Goal: Task Accomplishment & Management: Manage account settings

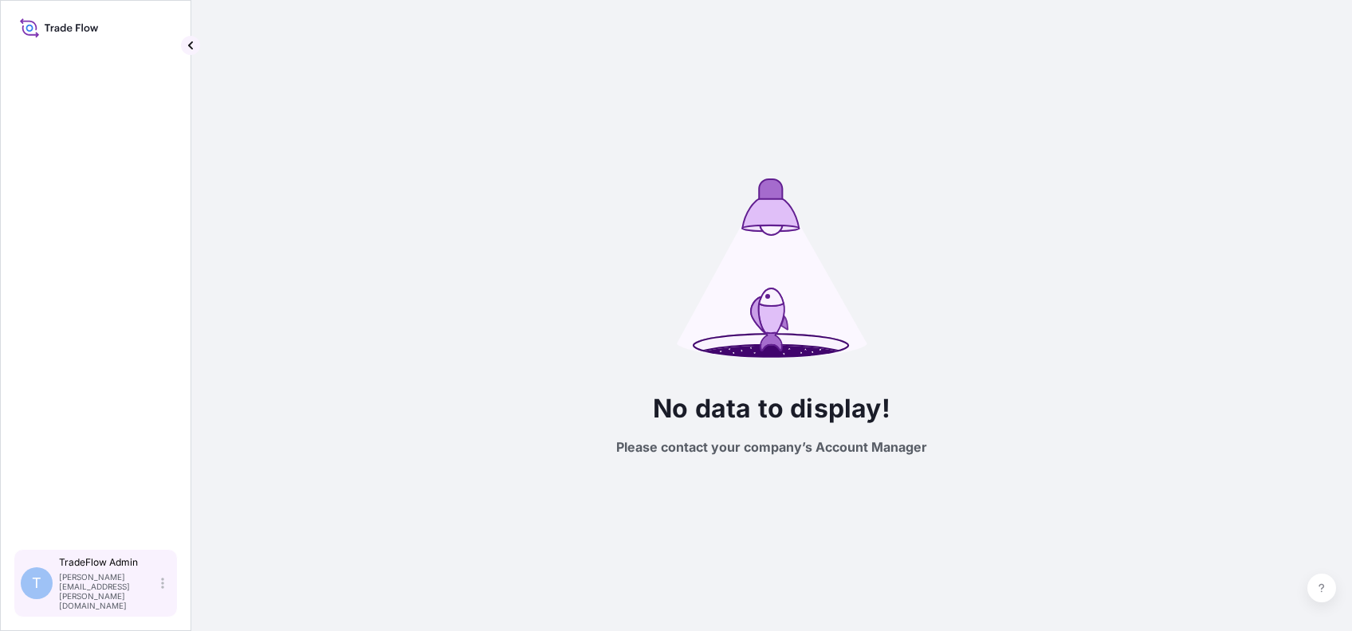
click at [165, 598] on div "TradeFlow Admin [PERSON_NAME][EMAIL_ADDRESS][PERSON_NAME][DOMAIN_NAME]" at bounding box center [115, 583] width 112 height 54
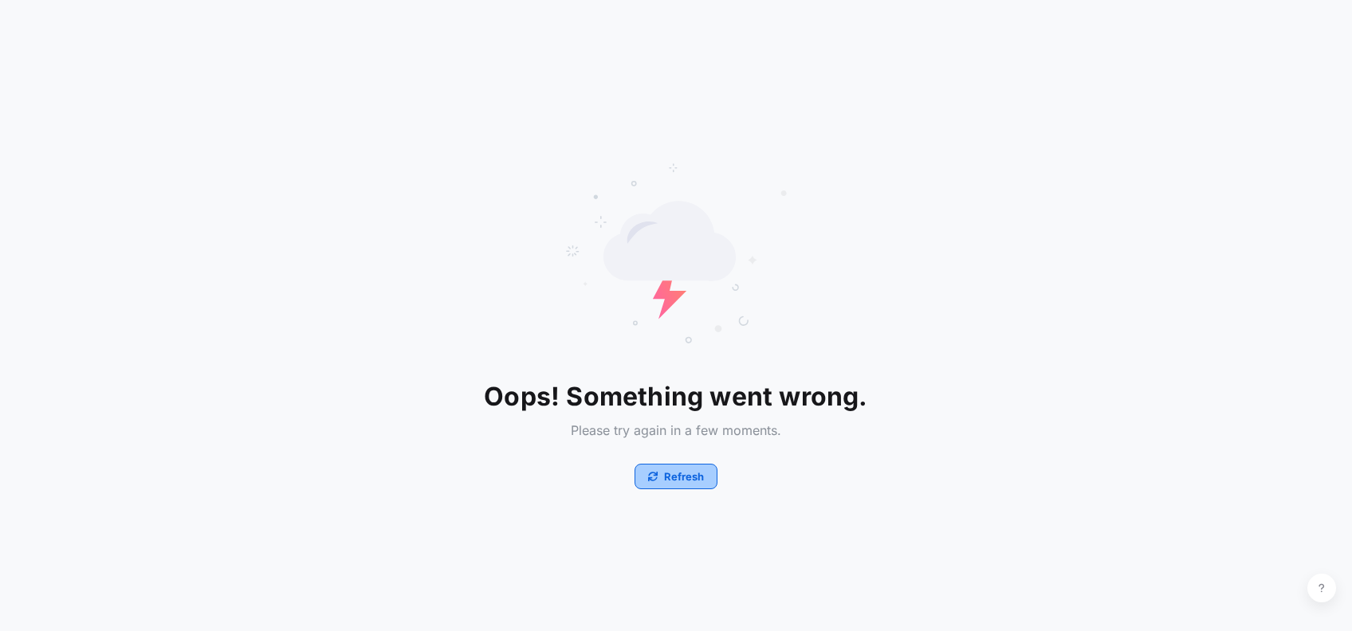
click at [664, 470] on p "Refresh" at bounding box center [684, 477] width 40 height 16
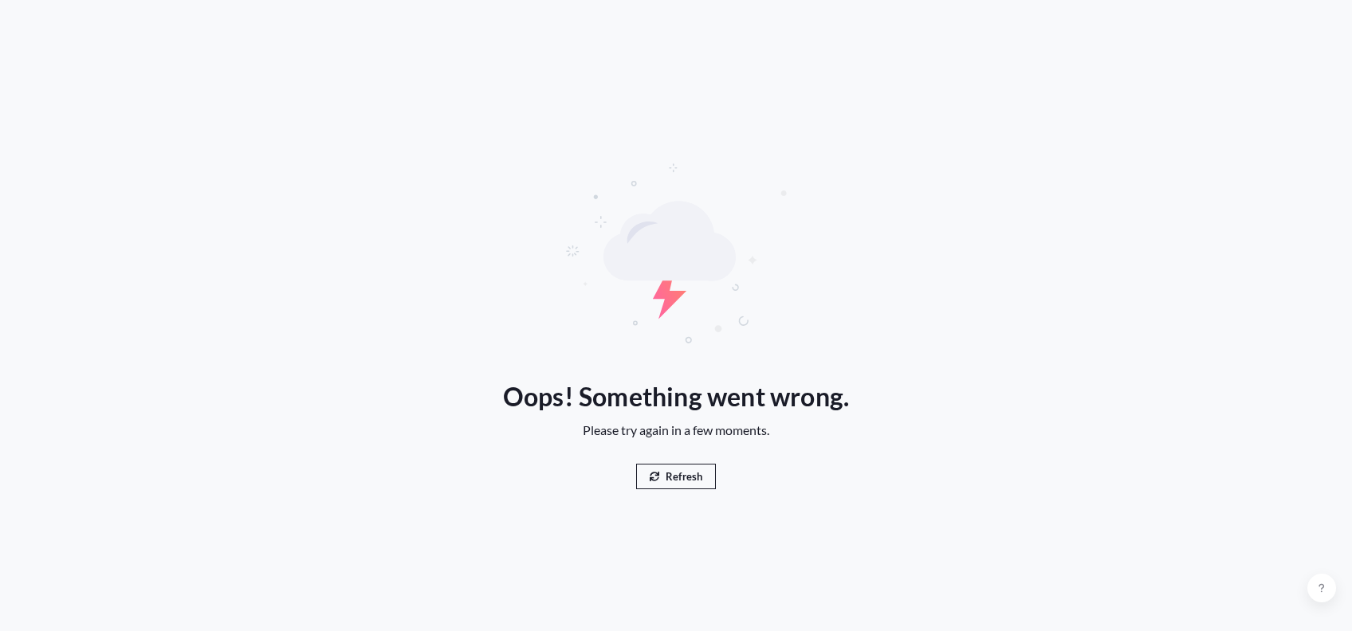
drag, startPoint x: 0, startPoint y: 0, endPoint x: 644, endPoint y: 475, distance: 800.3
drag, startPoint x: 644, startPoint y: 475, endPoint x: 663, endPoint y: 482, distance: 20.4
click at [664, 482] on button "Refresh" at bounding box center [676, 477] width 80 height 26
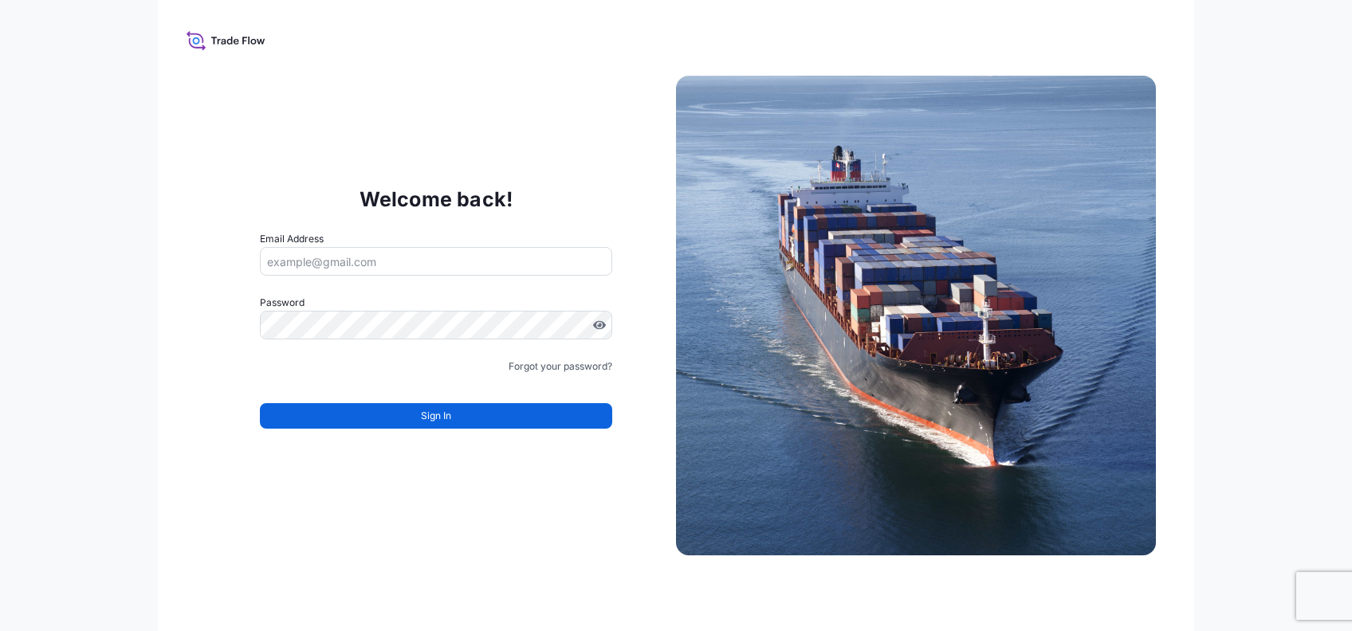
type input "jennifer.ellis+demo@wtwco.com"
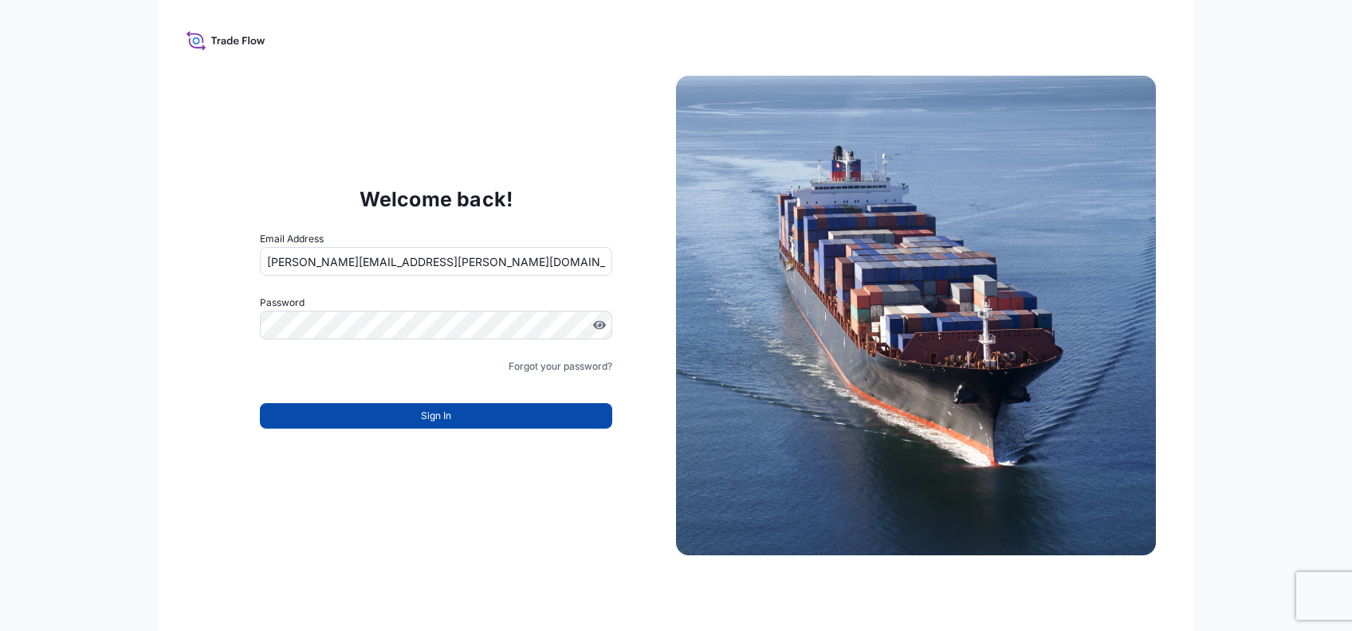
click at [263, 420] on button "Sign In" at bounding box center [436, 416] width 352 height 26
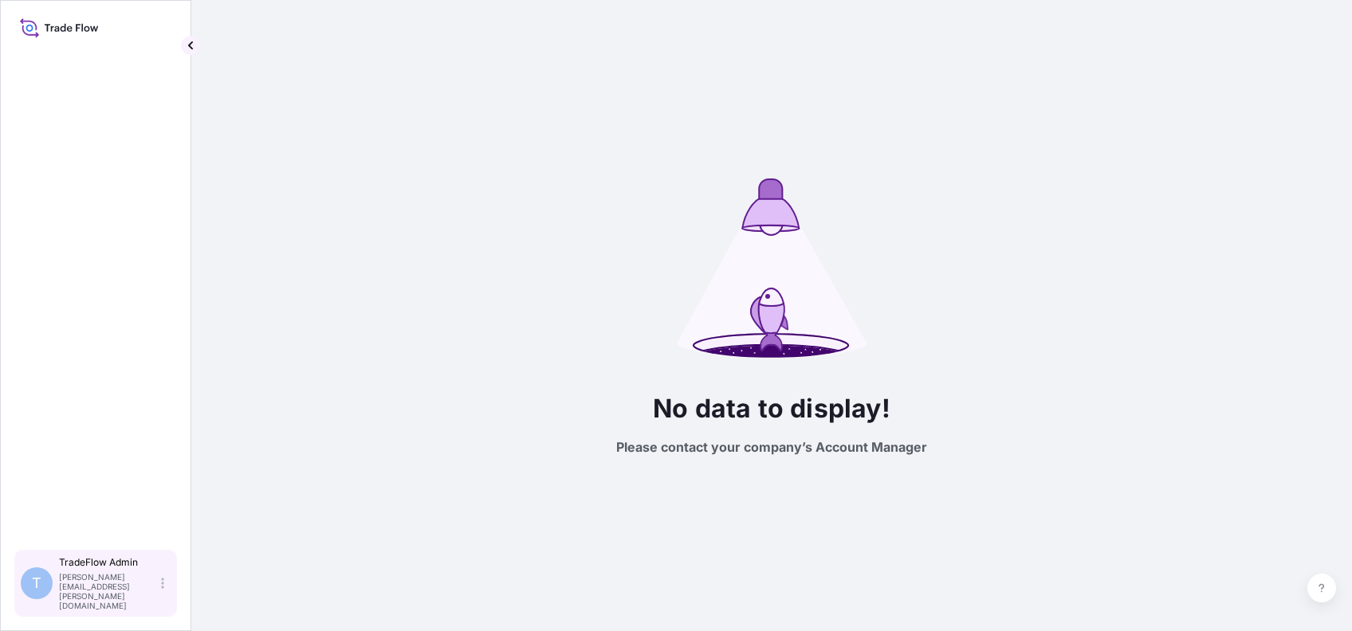
click at [163, 589] on icon at bounding box center [162, 583] width 3 height 11
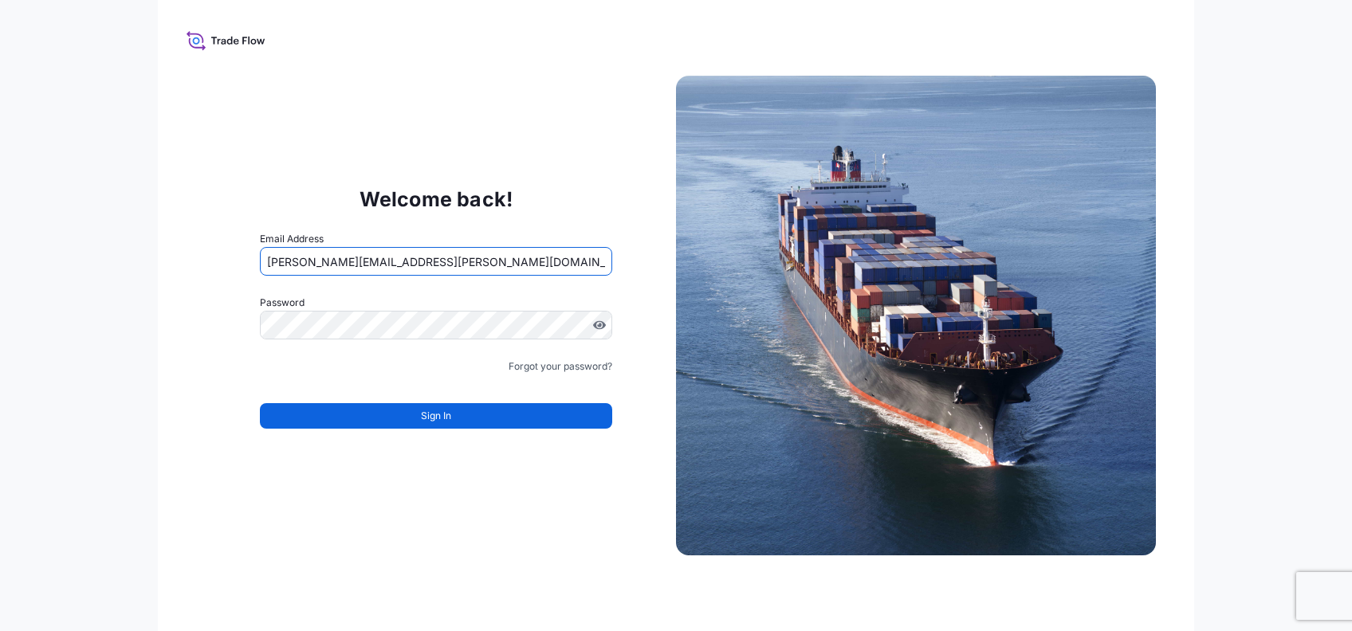
click at [354, 257] on input "jennifer.ellis+demo@wtwco.com" at bounding box center [436, 261] width 352 height 29
click at [364, 258] on input "jennifer.ellis+demo@wtwco.com" at bounding box center [436, 261] width 352 height 29
type input "jennifer.ellis+demous@wtwco.com"
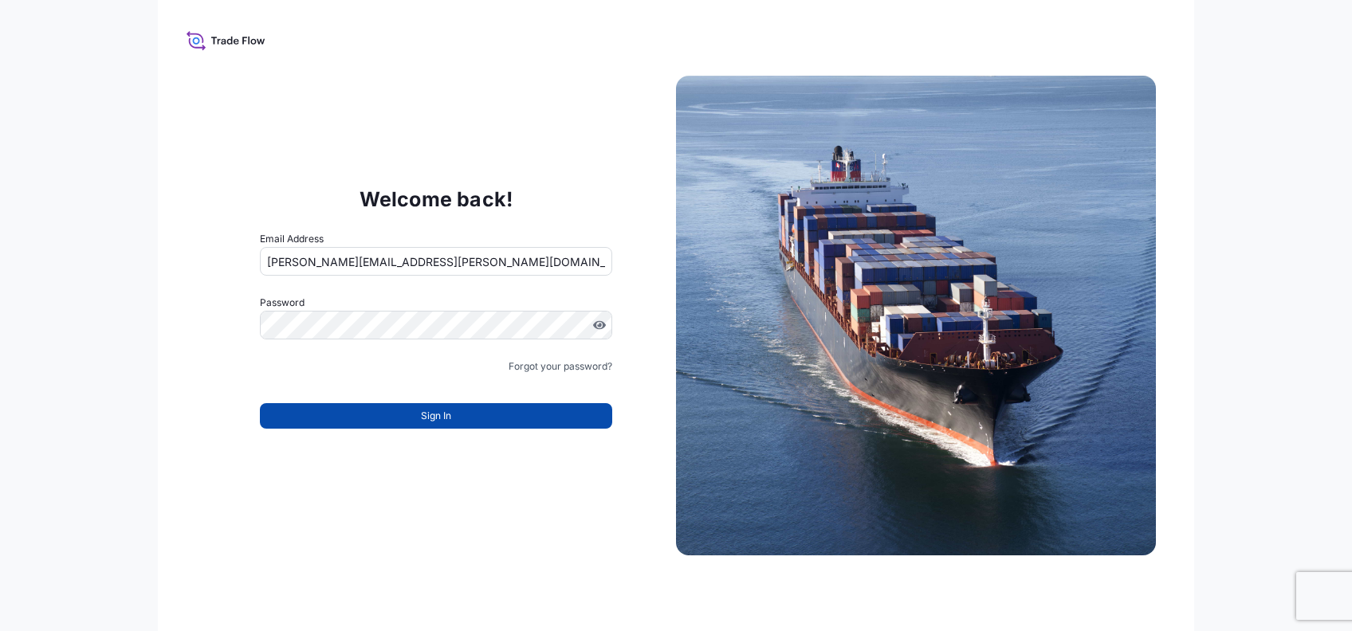
click at [344, 405] on button "Sign In" at bounding box center [436, 416] width 352 height 26
